Goal: Task Accomplishment & Management: Manage account settings

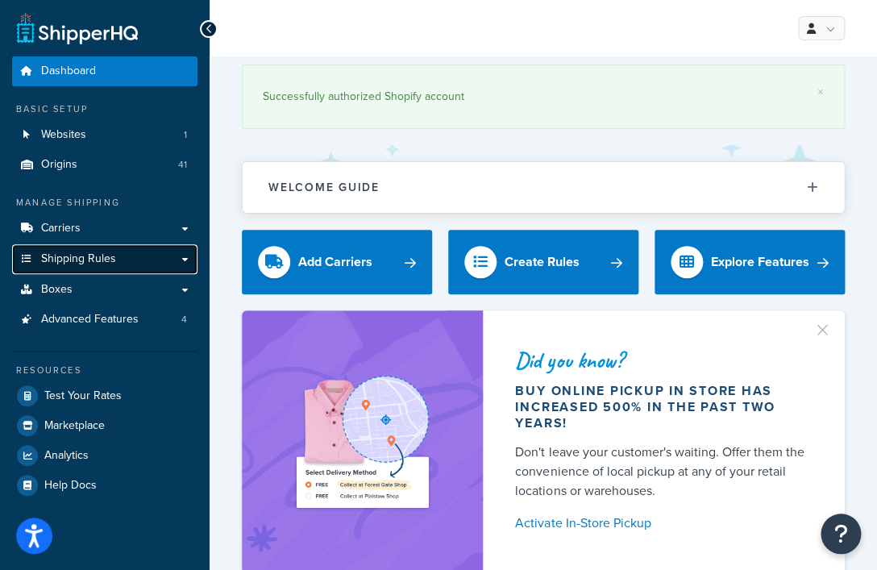
click at [103, 259] on span "Shipping Rules" at bounding box center [78, 259] width 75 height 14
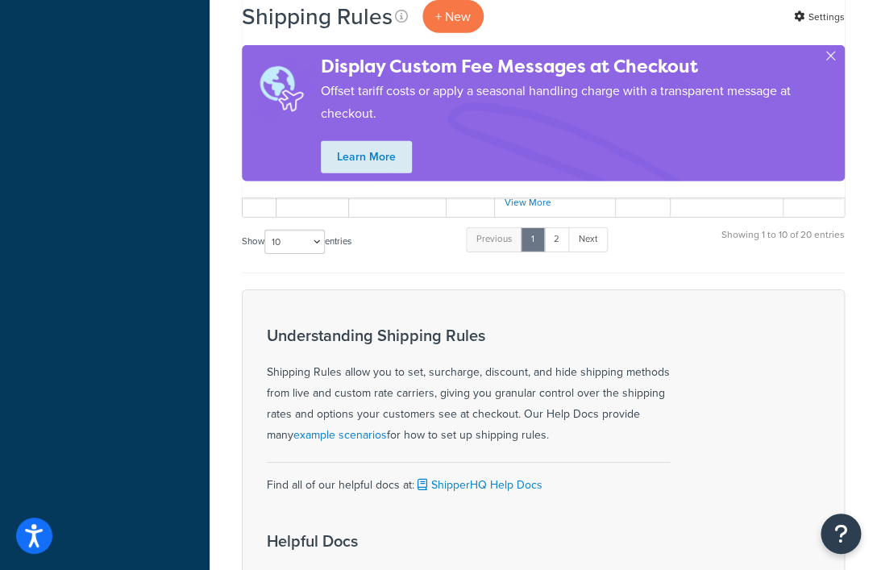
scroll to position [1265, 0]
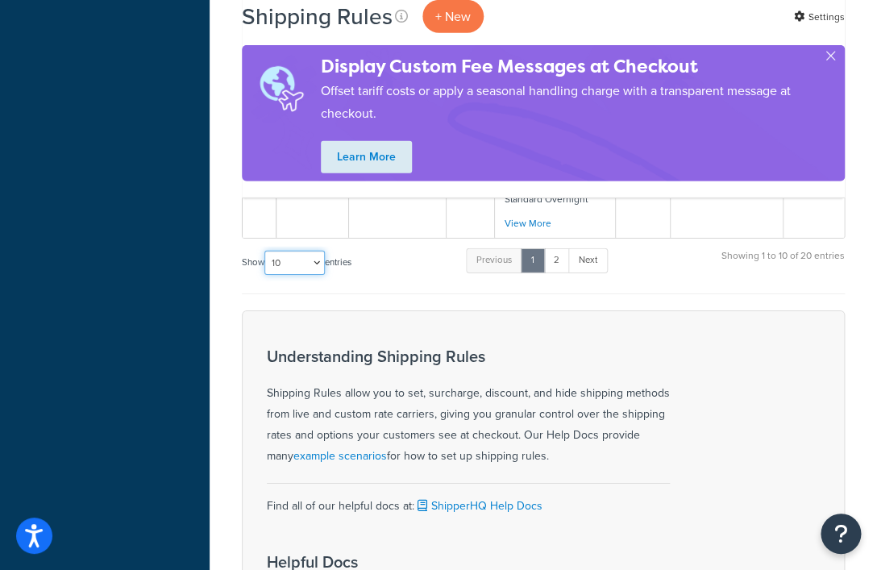
select select "50"
click option "50" at bounding box center [0, 0] width 0 height 0
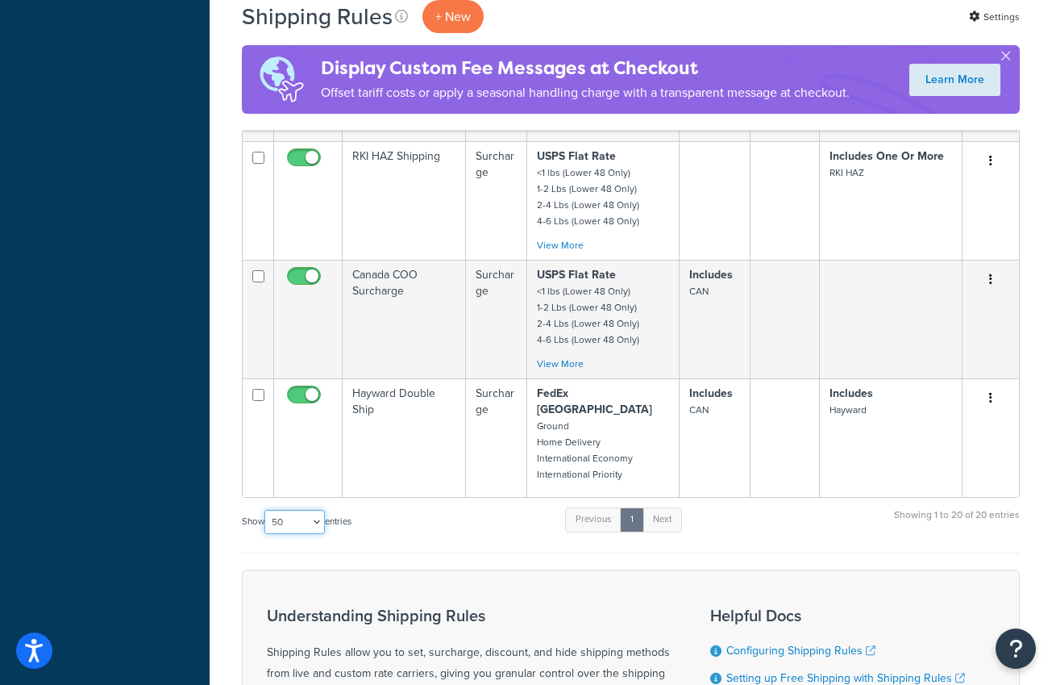
scroll to position [1888, 0]
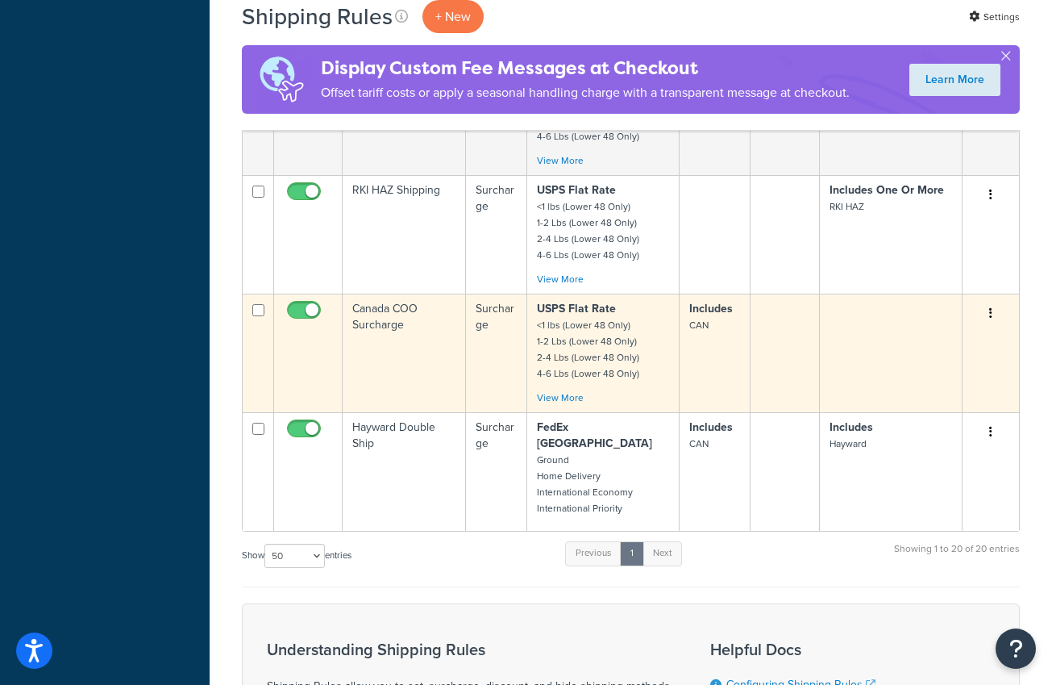
click at [442, 370] on td "Canada COO Surcharge" at bounding box center [404, 353] width 123 height 119
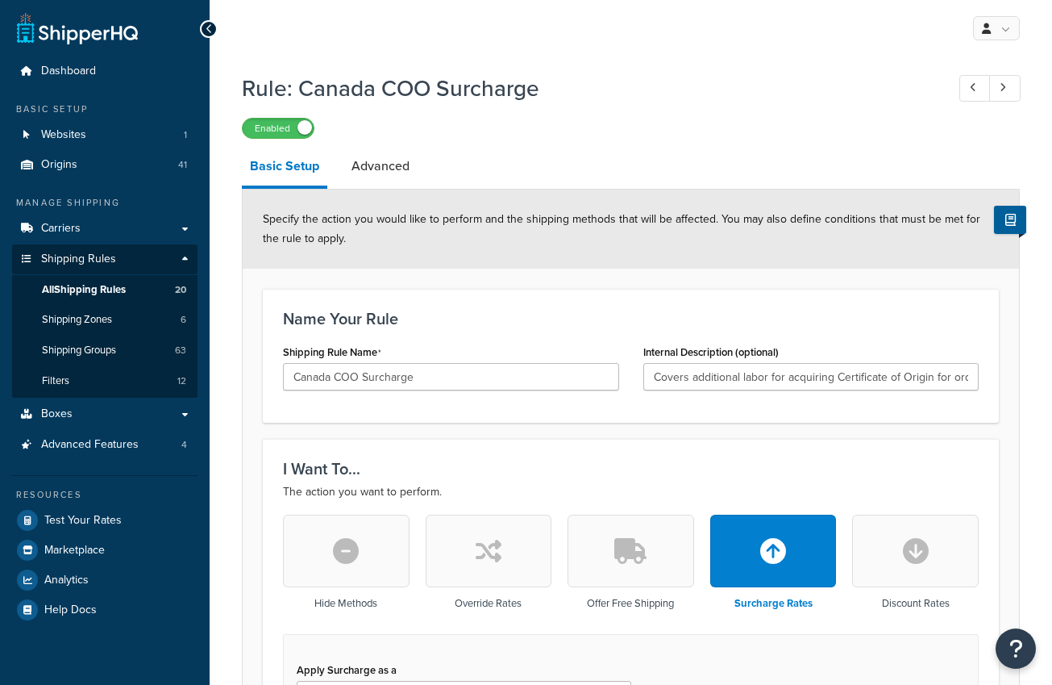
select select "FLAT_RATE_AND_PERCENTAGE"
select select "ORDER"
